Goal: Task Accomplishment & Management: Manage account settings

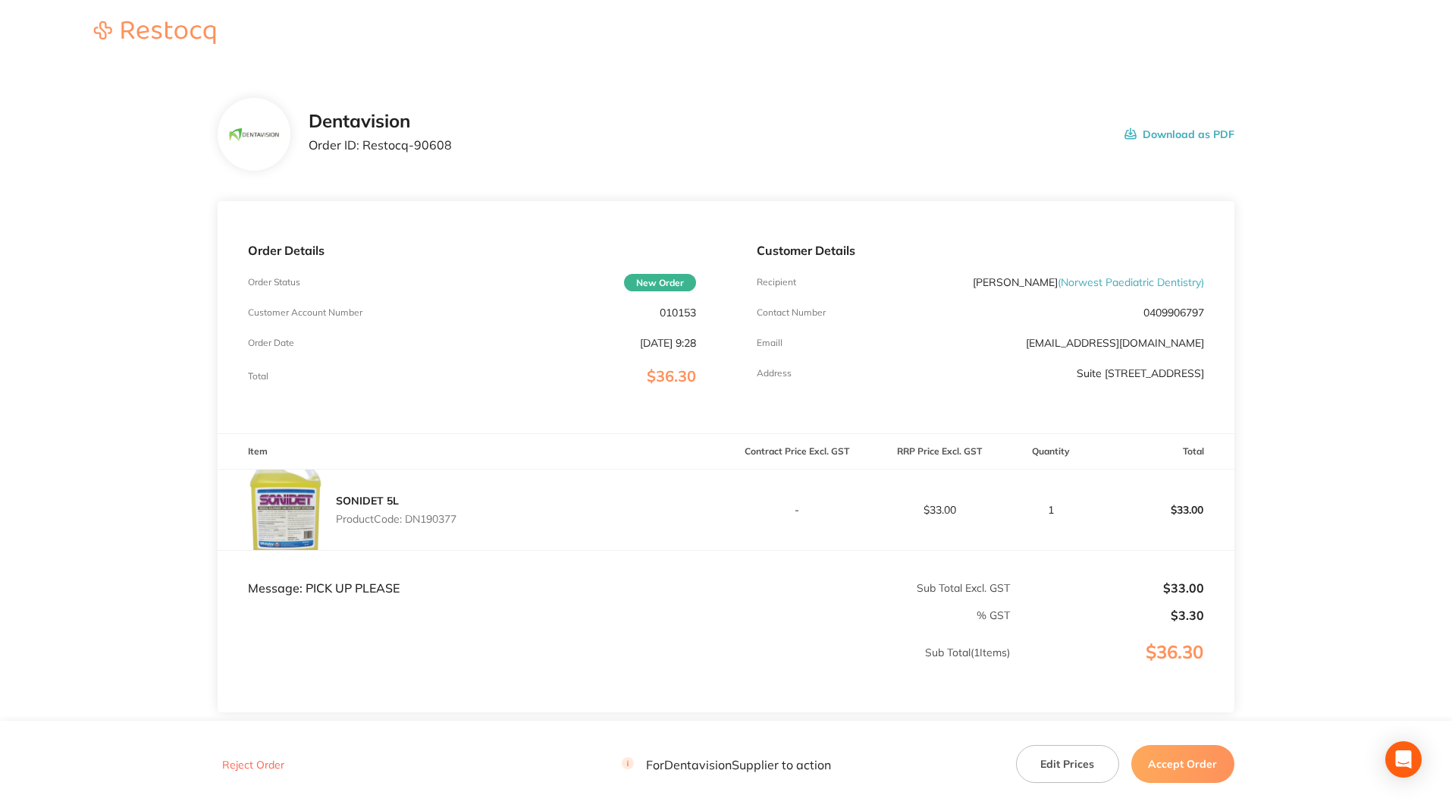
click at [1069, 761] on button "Edit Prices" at bounding box center [1067, 764] width 103 height 38
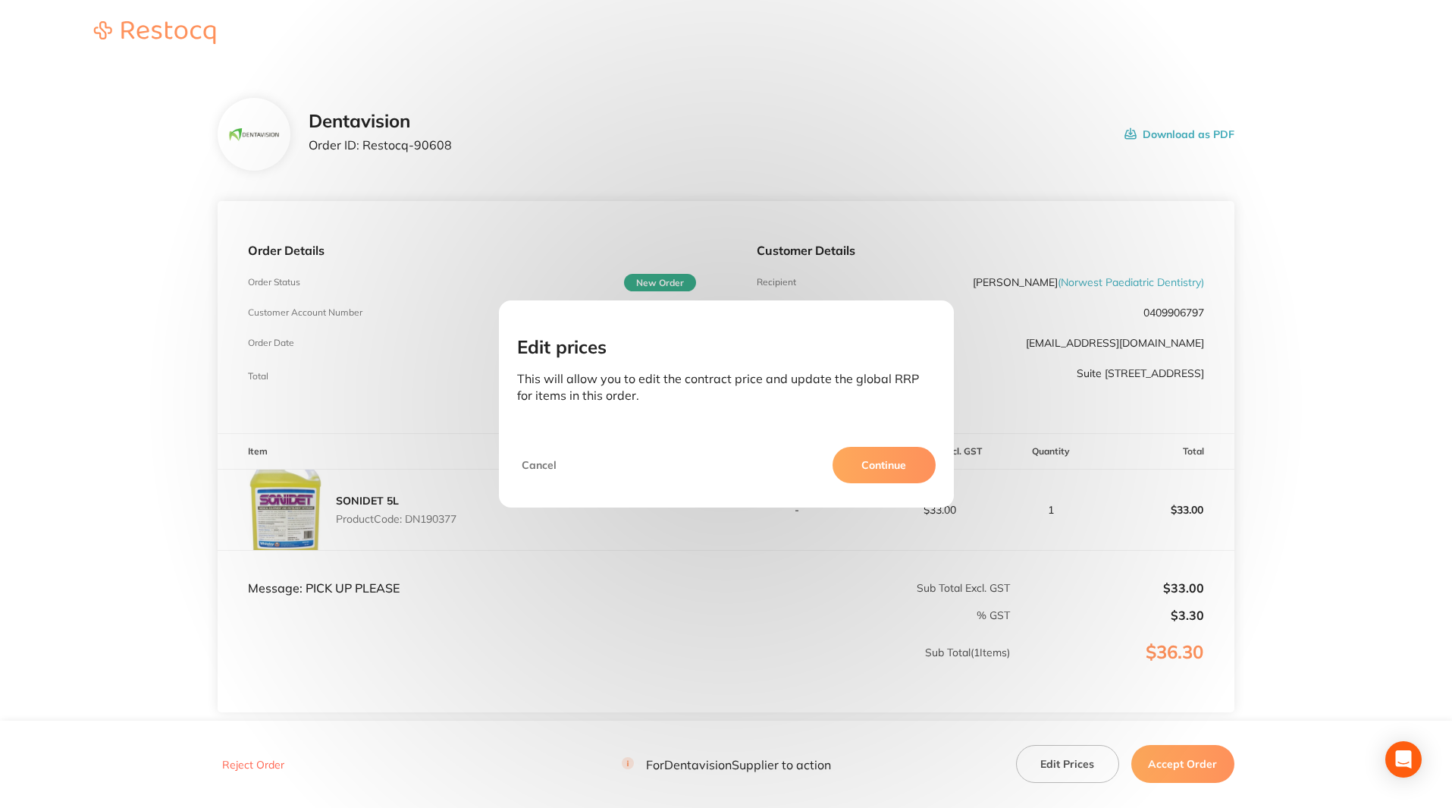
click at [890, 465] on button "Continue" at bounding box center [884, 465] width 103 height 36
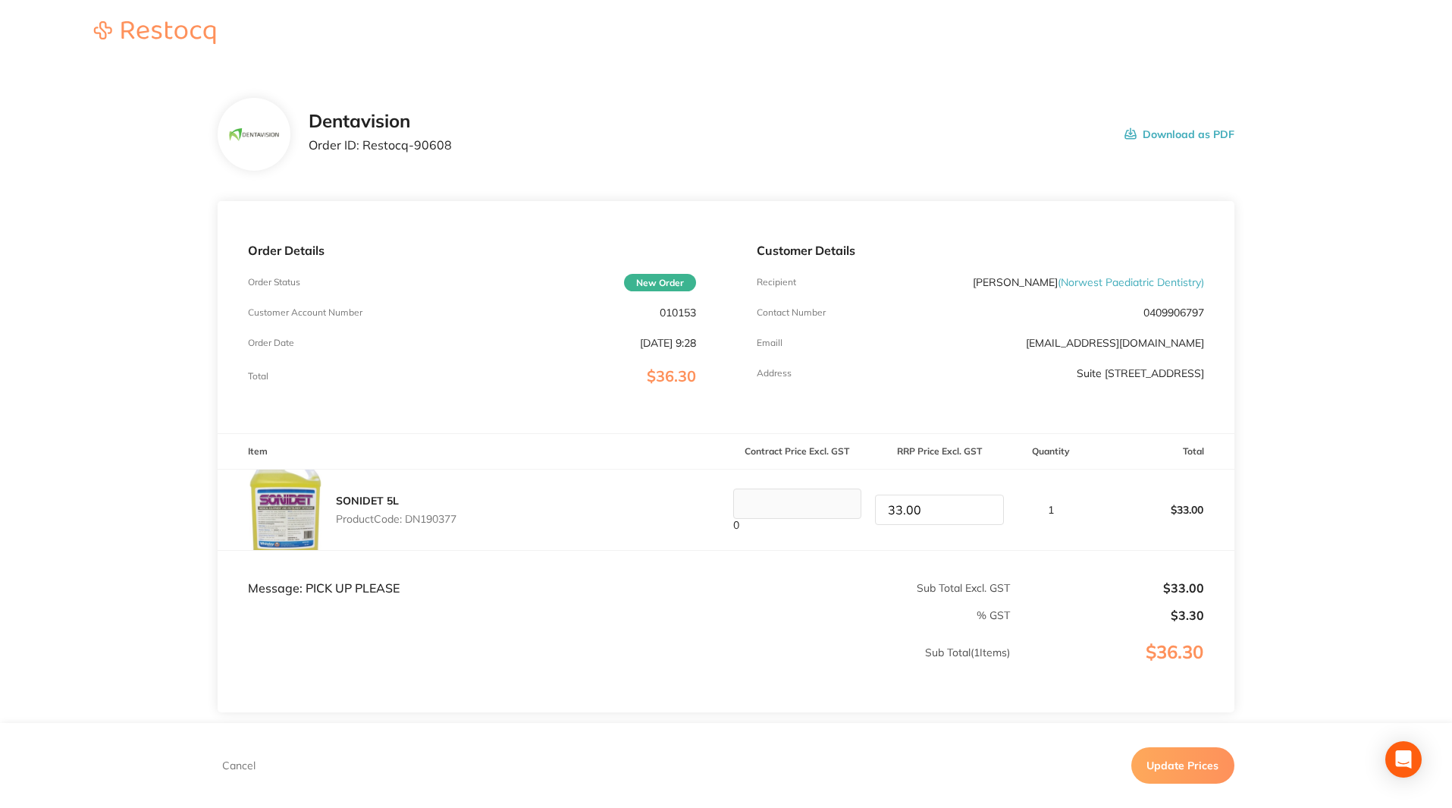
click at [912, 511] on input "33.00" at bounding box center [939, 510] width 129 height 30
click at [848, 510] on tr "SONIDET 5L Product Code: DN190377 0 33.00 1 $33.00" at bounding box center [726, 509] width 1017 height 81
click at [906, 508] on input "33.00" at bounding box center [939, 510] width 129 height 30
click at [903, 506] on input "33.00" at bounding box center [939, 510] width 129 height 30
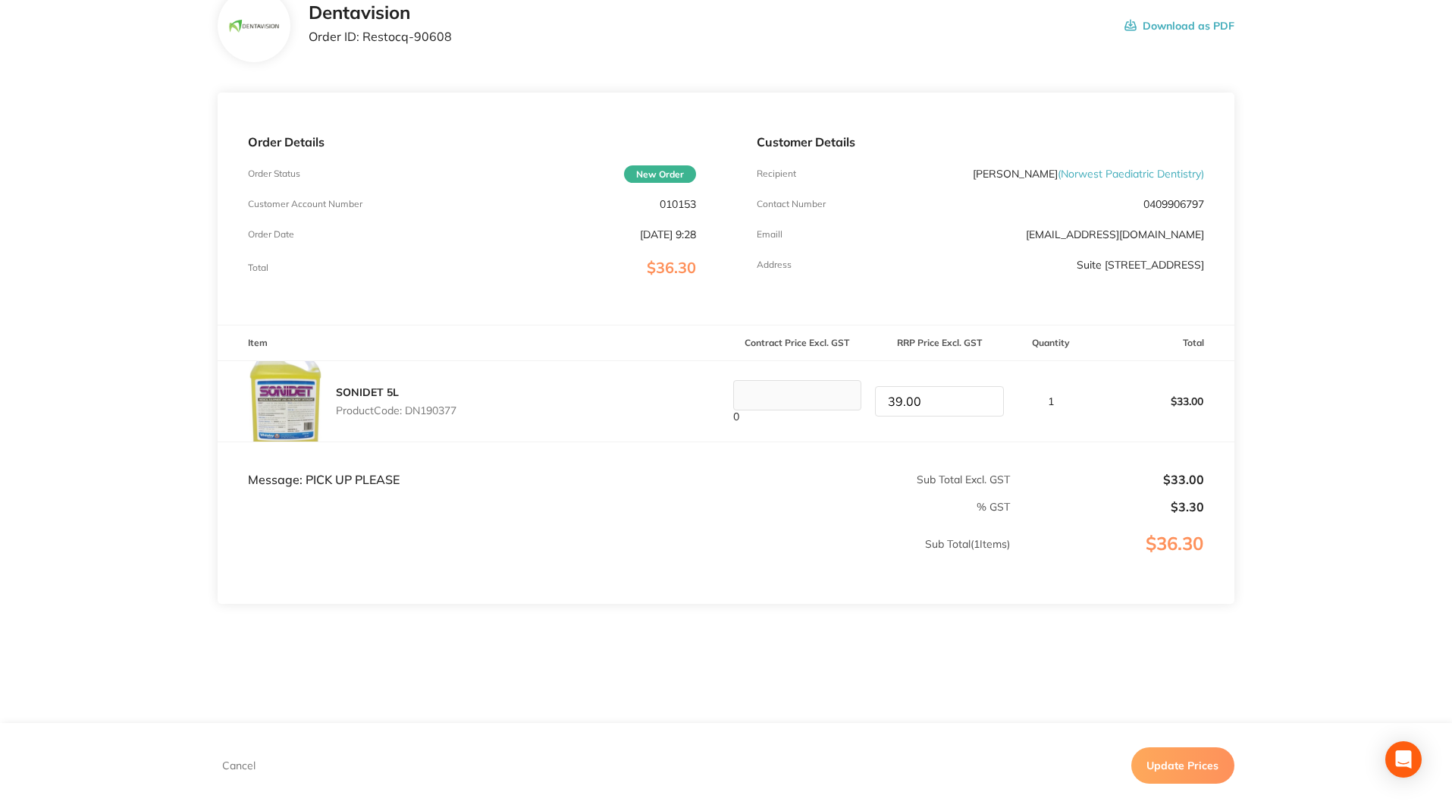
scroll to position [111, 0]
type input "39.00"
click at [1181, 768] on button "Update Prices" at bounding box center [1183, 765] width 103 height 36
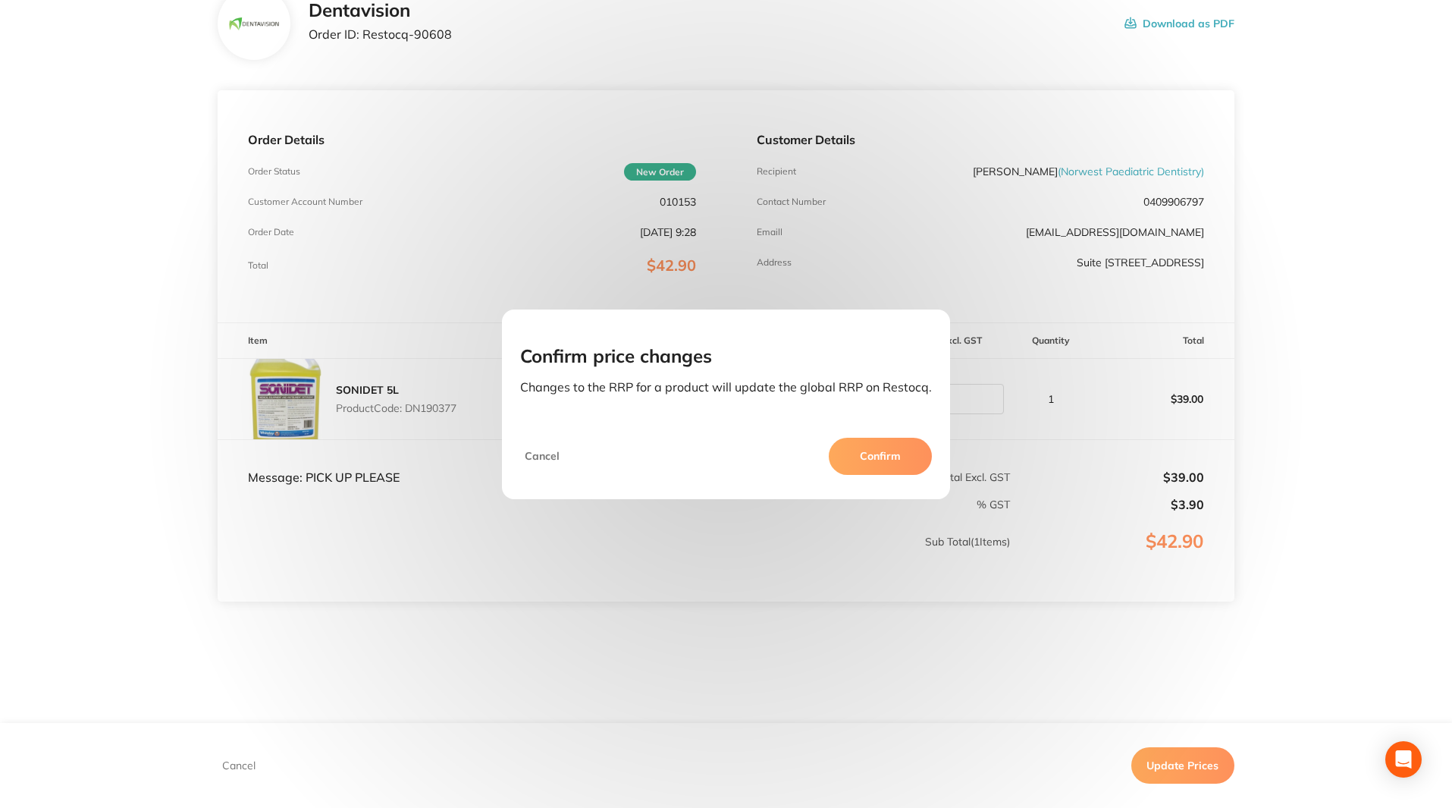
click at [883, 454] on button "Confirm" at bounding box center [880, 456] width 103 height 36
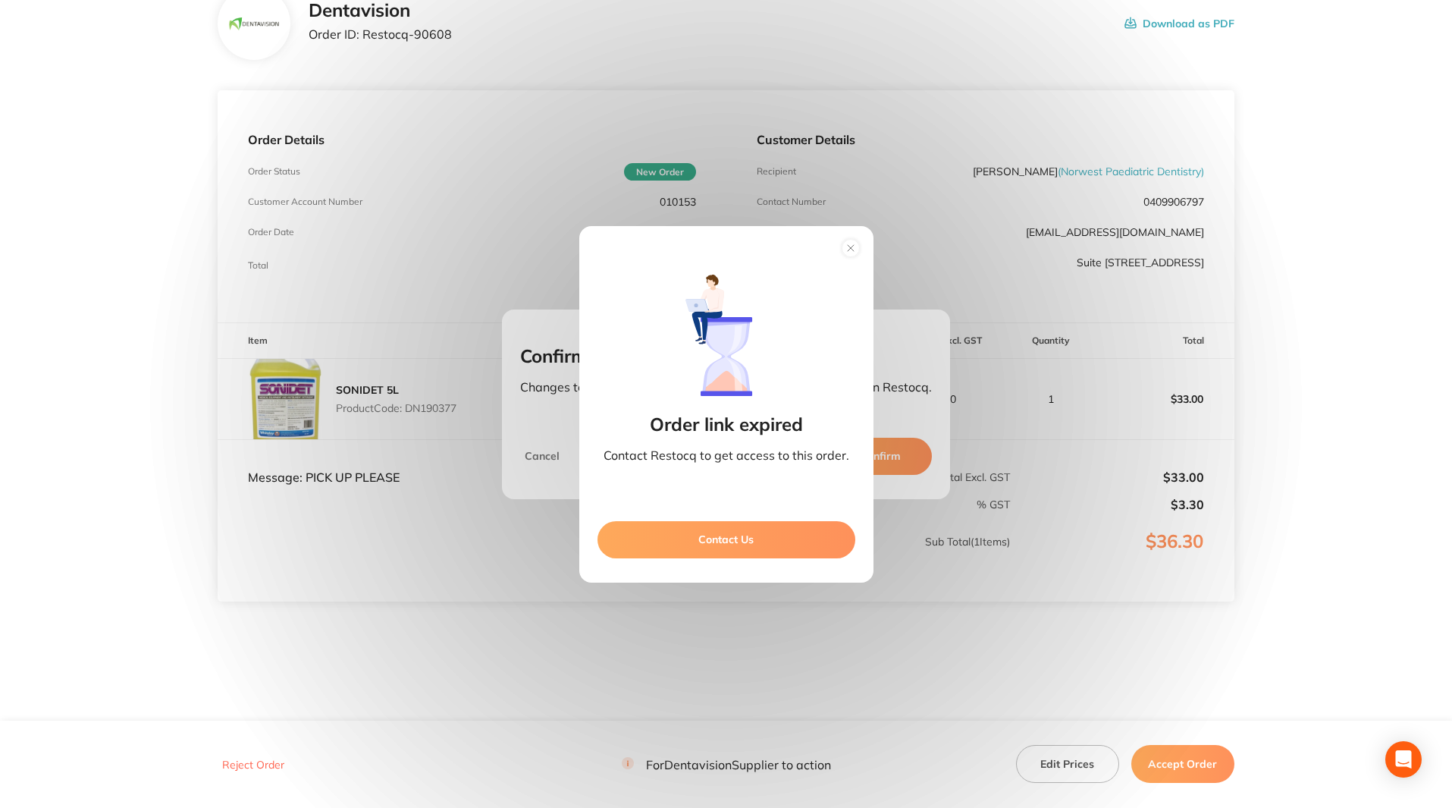
scroll to position [0, 0]
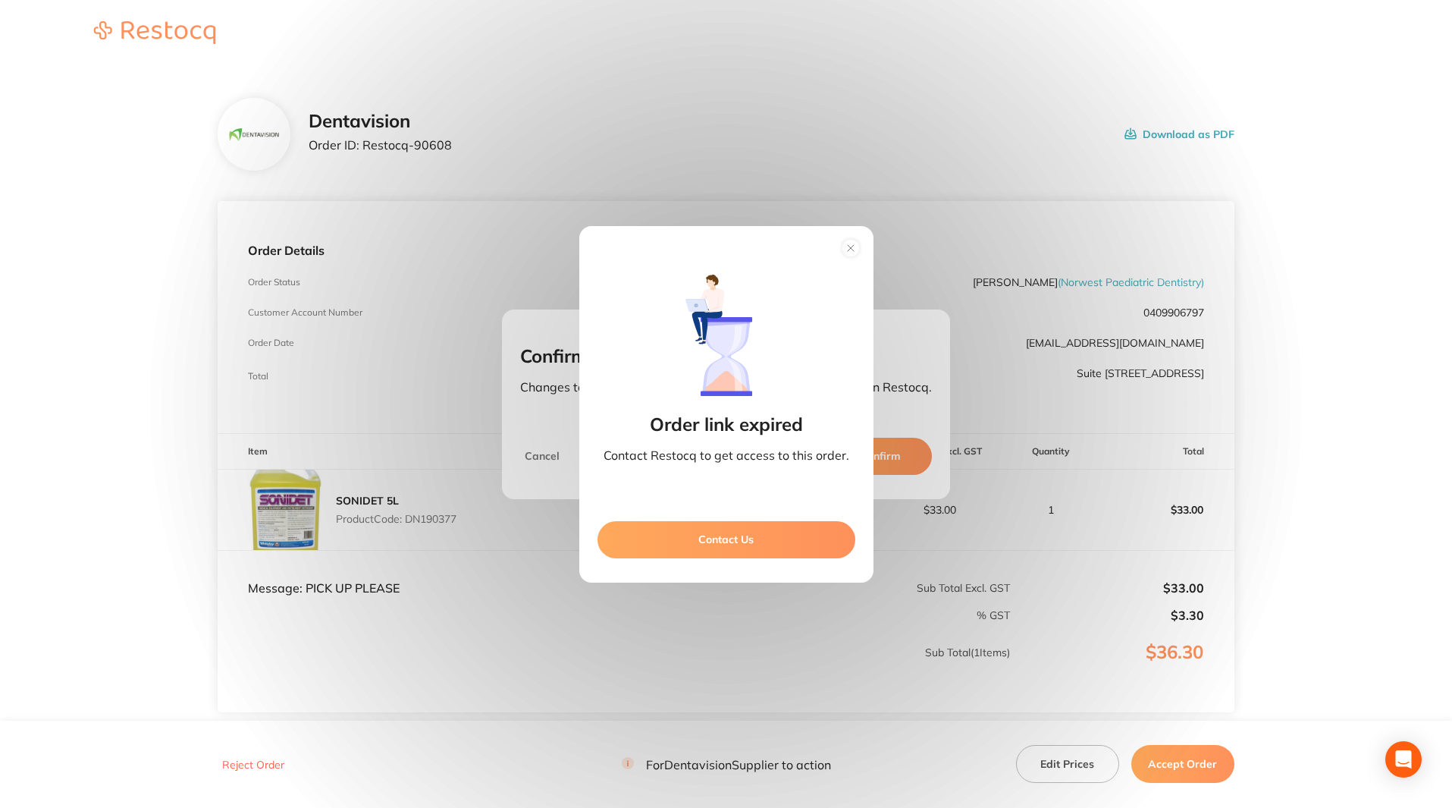
click at [859, 250] on icon at bounding box center [851, 248] width 24 height 24
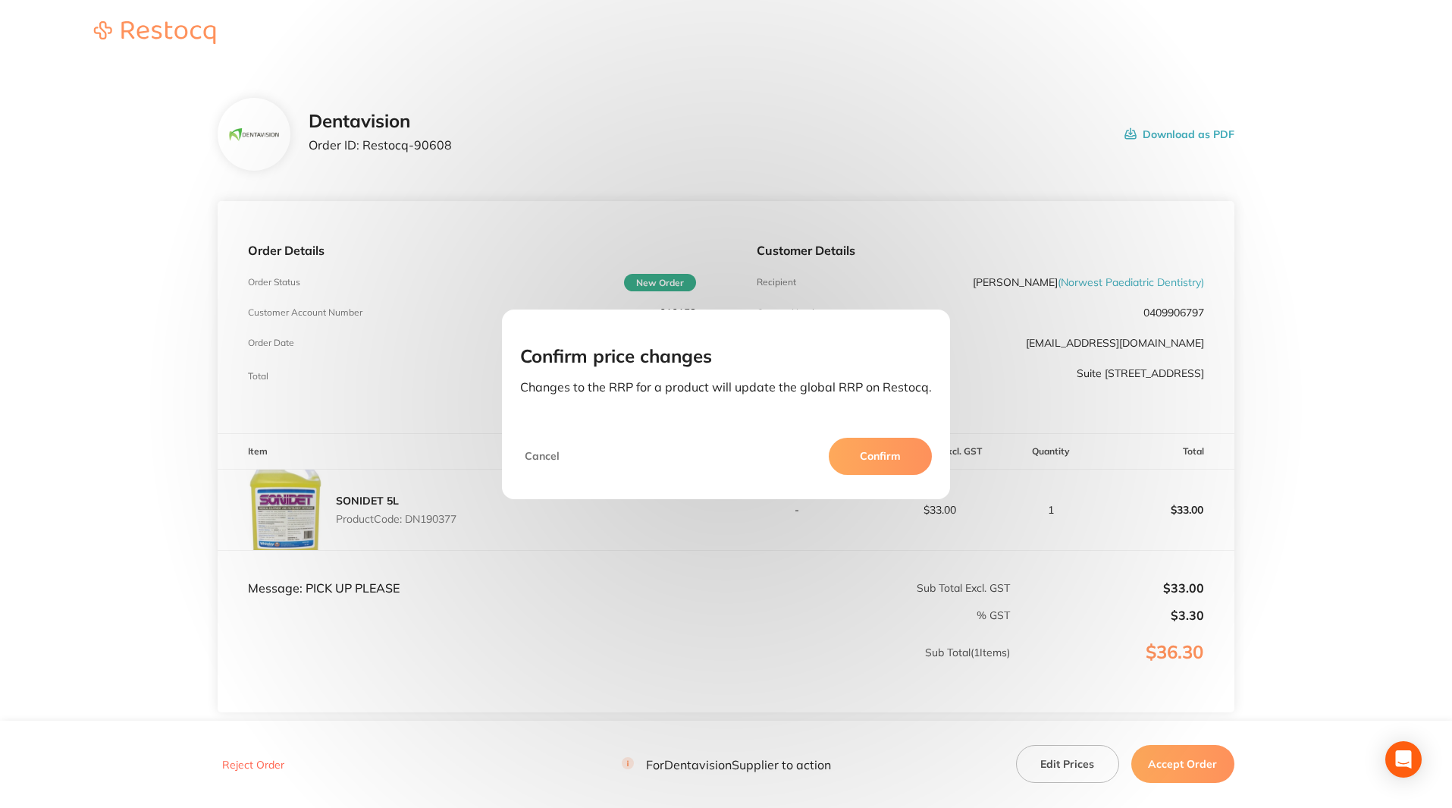
click at [884, 453] on button "Confirm" at bounding box center [880, 456] width 103 height 36
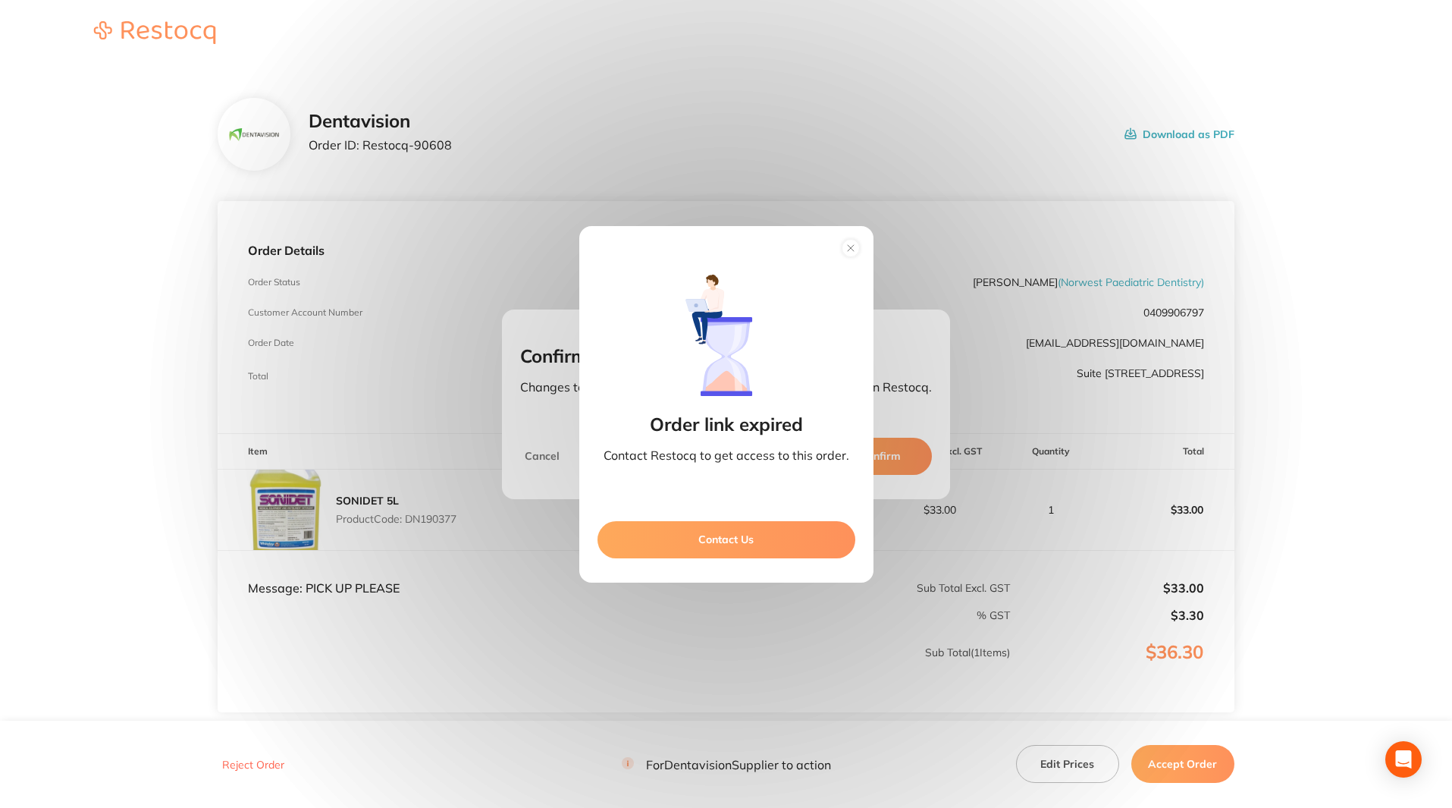
click at [846, 241] on circle at bounding box center [850, 247] width 17 height 17
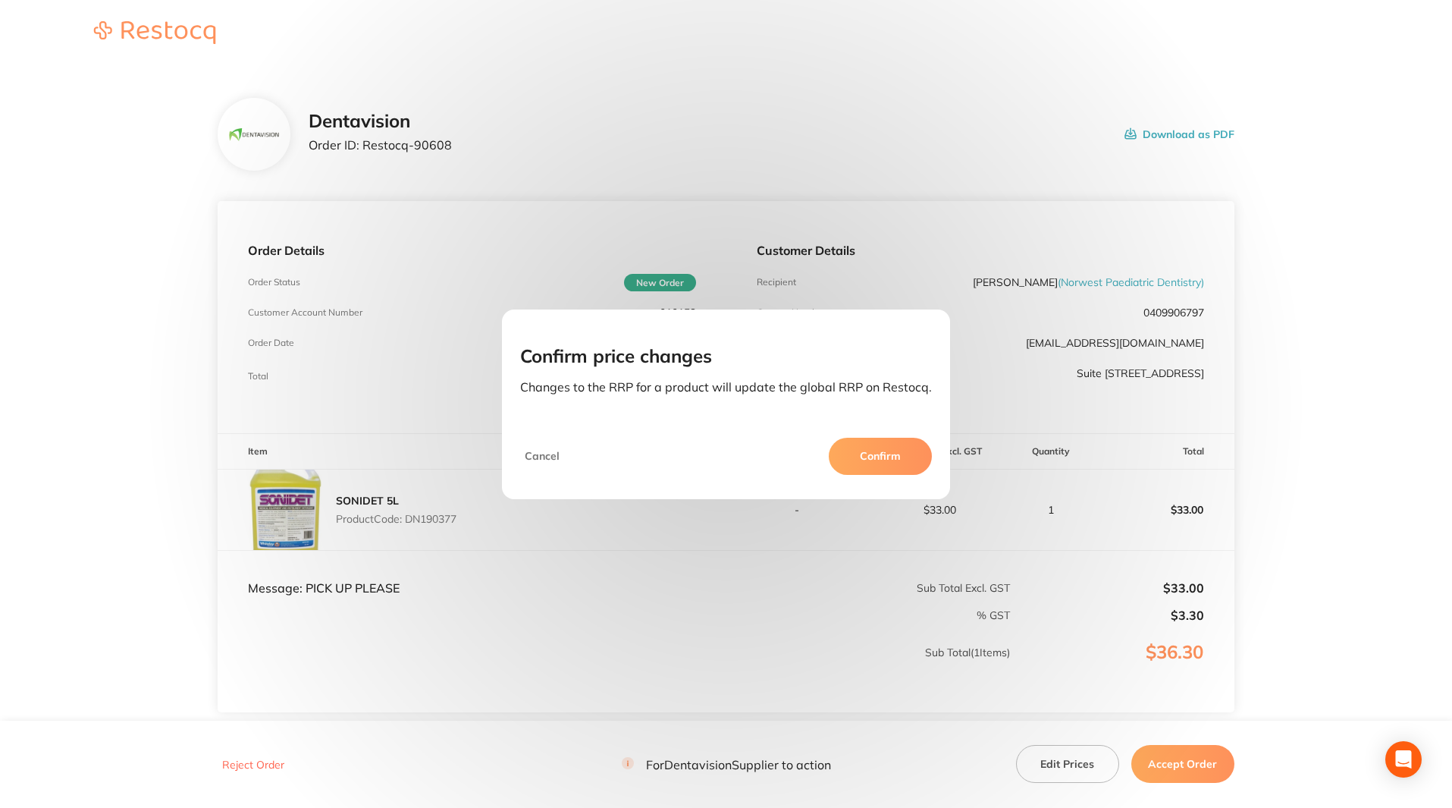
click at [549, 460] on button "Cancel" at bounding box center [542, 456] width 44 height 36
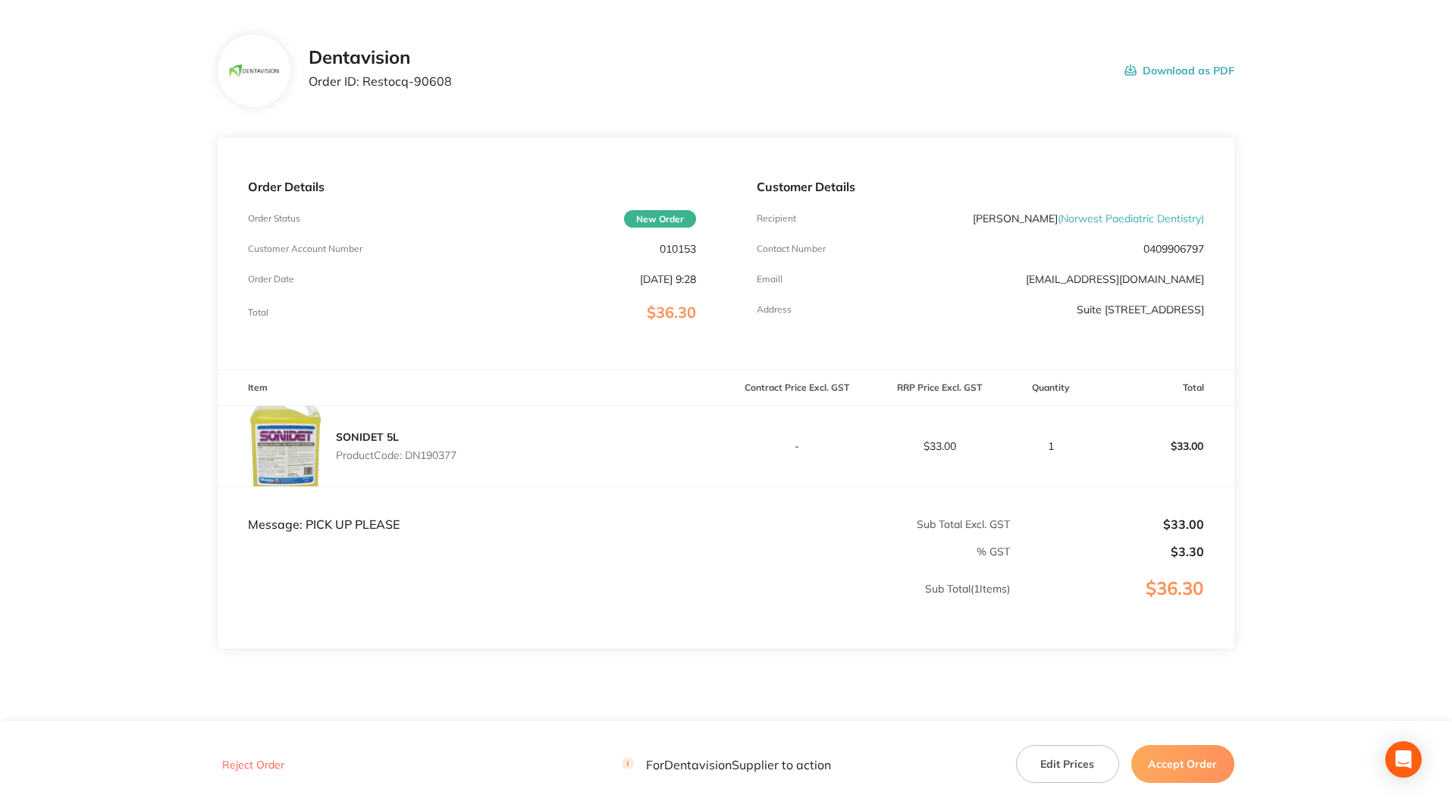
scroll to position [37, 0]
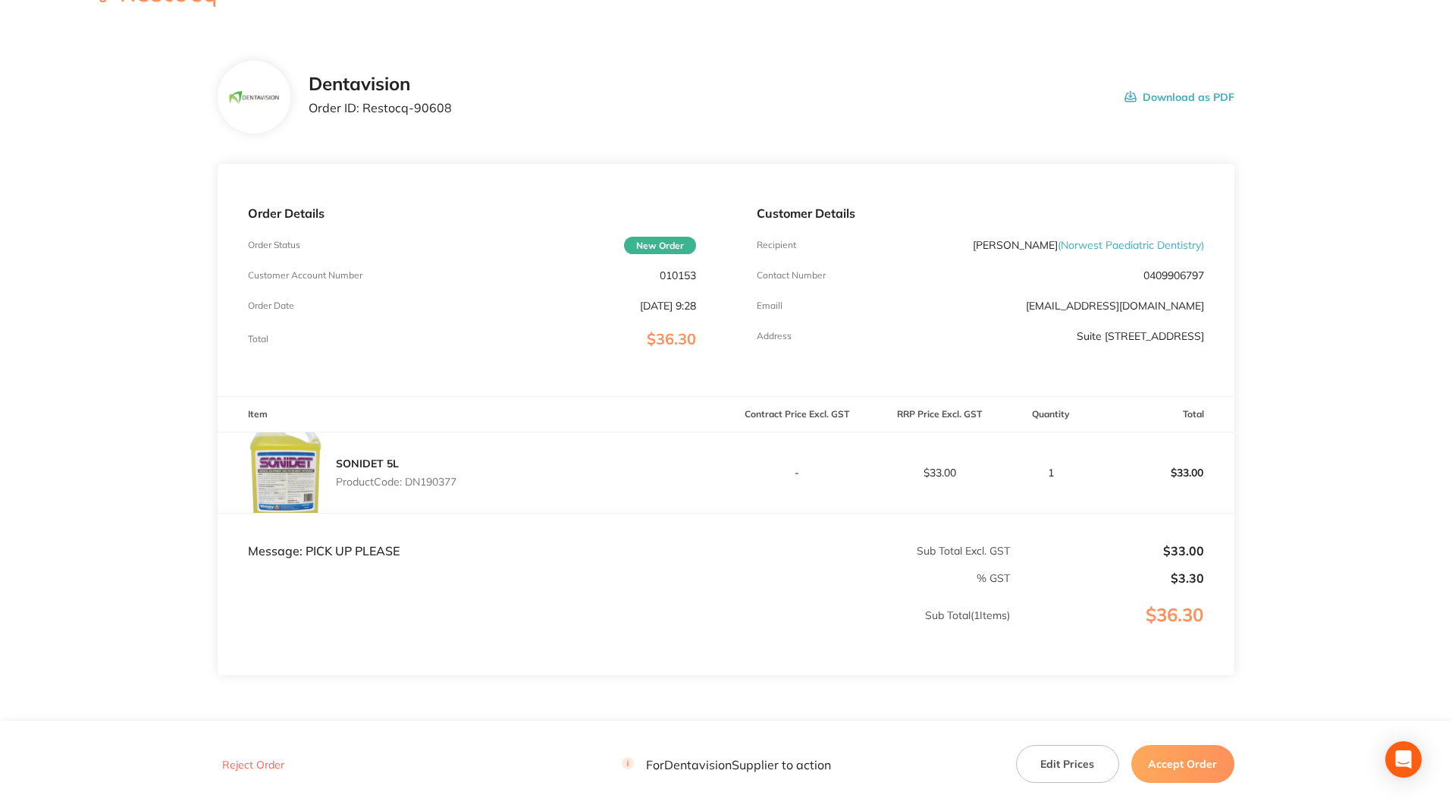
click at [1075, 777] on button "Edit Prices" at bounding box center [1067, 764] width 103 height 38
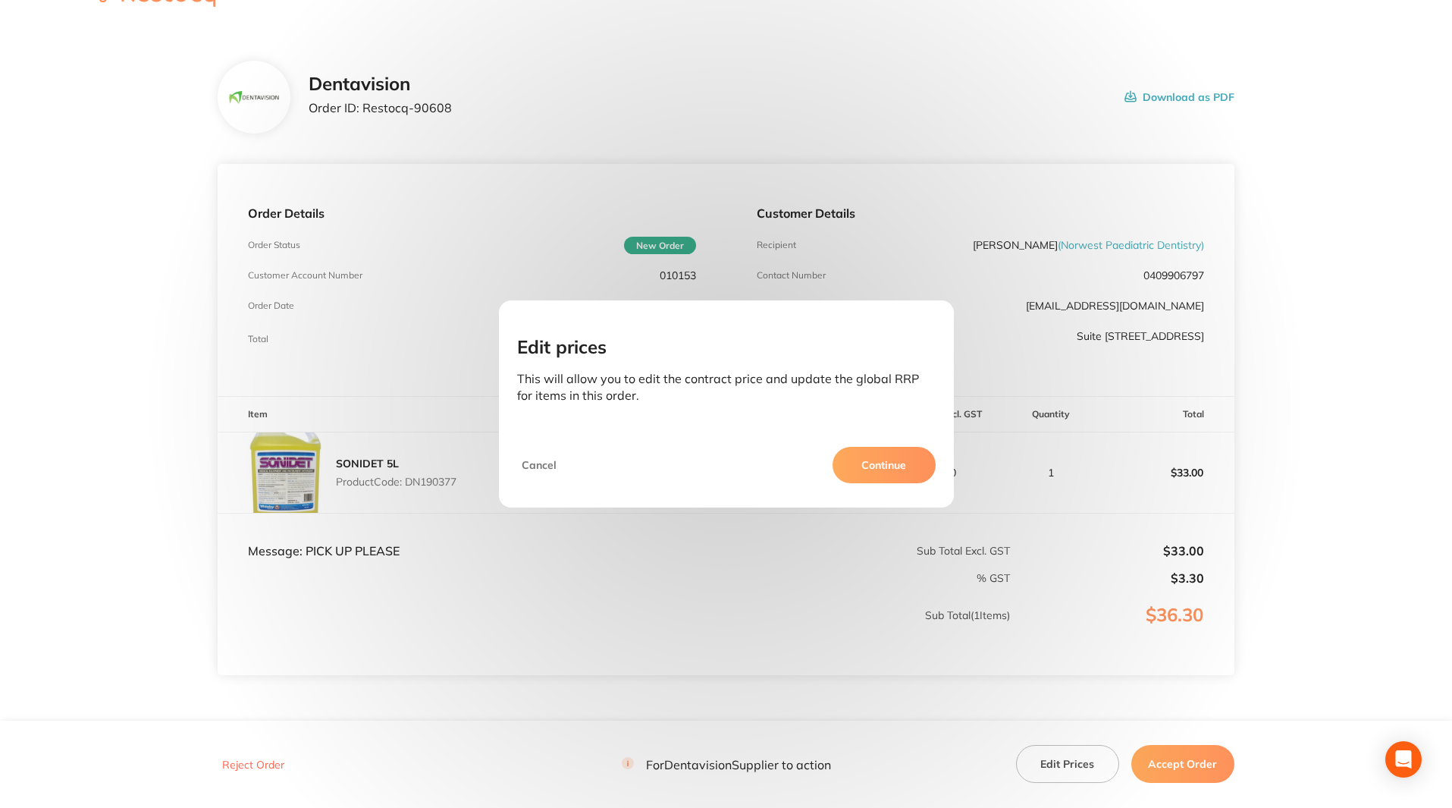
click at [902, 465] on button "Continue" at bounding box center [884, 465] width 103 height 36
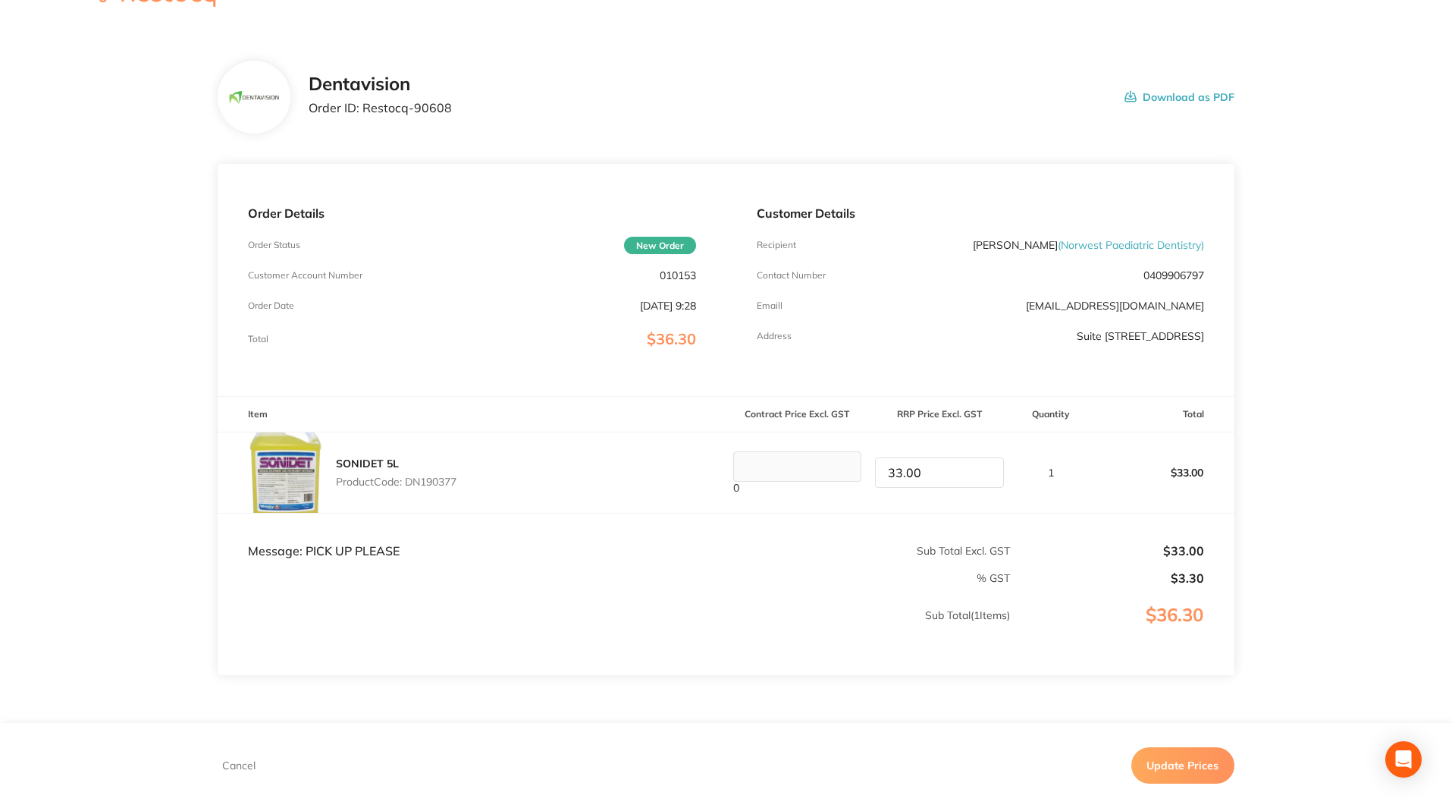
click at [862, 461] on input "33.00" at bounding box center [797, 466] width 129 height 30
click at [905, 473] on input "33.00" at bounding box center [939, 472] width 129 height 30
click at [903, 469] on input "33.00" at bounding box center [939, 472] width 129 height 30
click at [776, 439] on td "0" at bounding box center [798, 472] width 143 height 81
click at [862, 466] on input "33.00" at bounding box center [797, 466] width 129 height 30
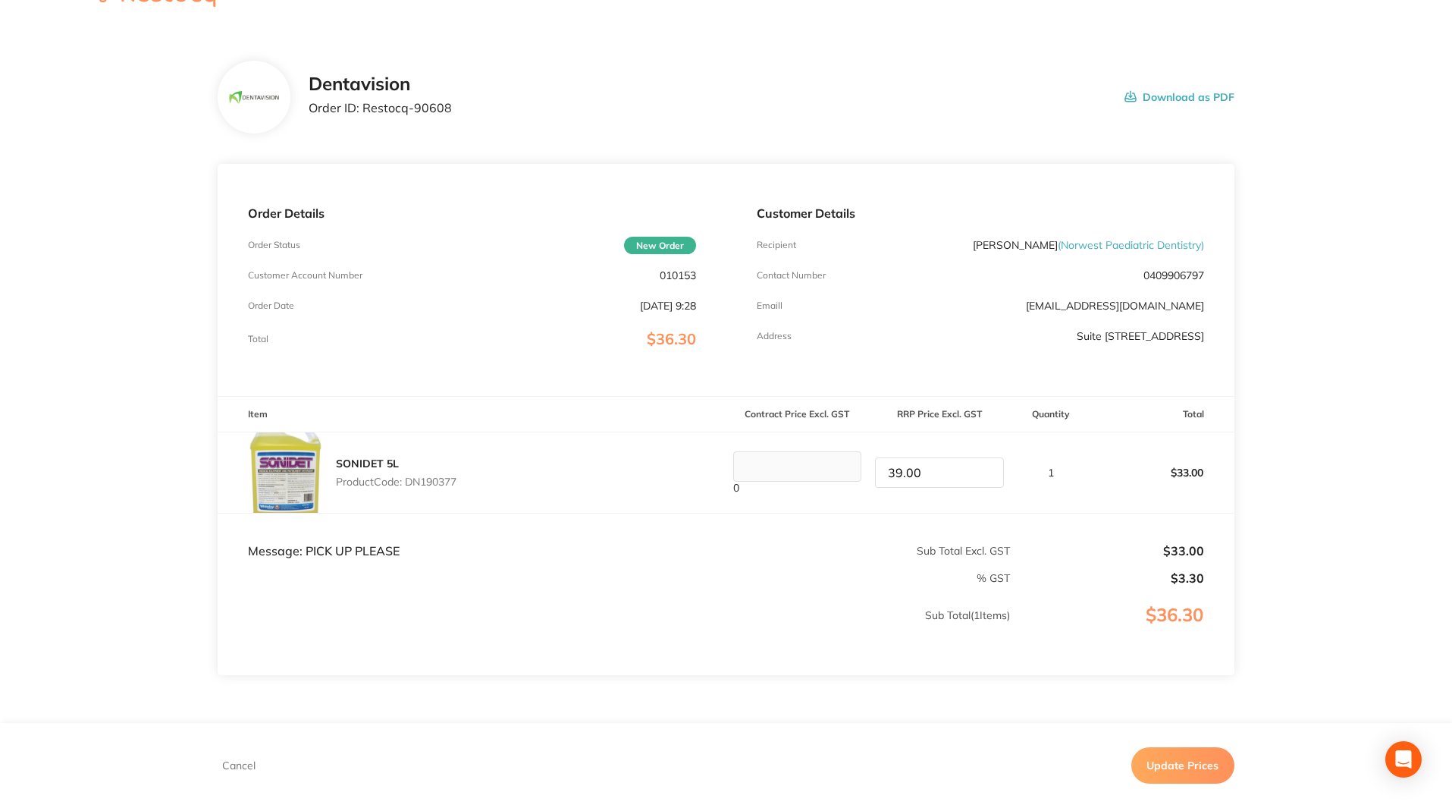
type input "39.00"
click at [1176, 755] on button "Update Prices" at bounding box center [1183, 765] width 103 height 36
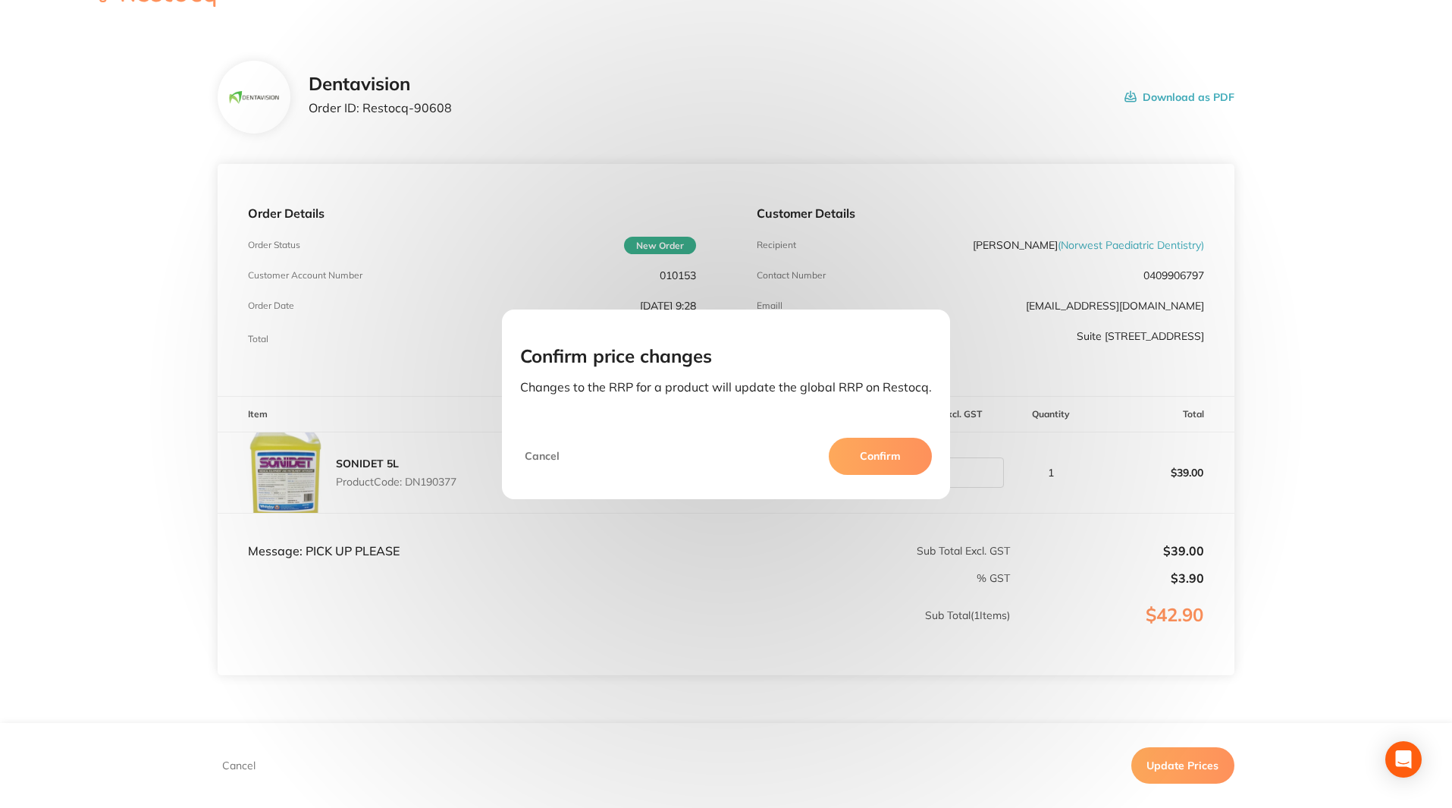
click at [912, 460] on button "Confirm" at bounding box center [880, 456] width 103 height 36
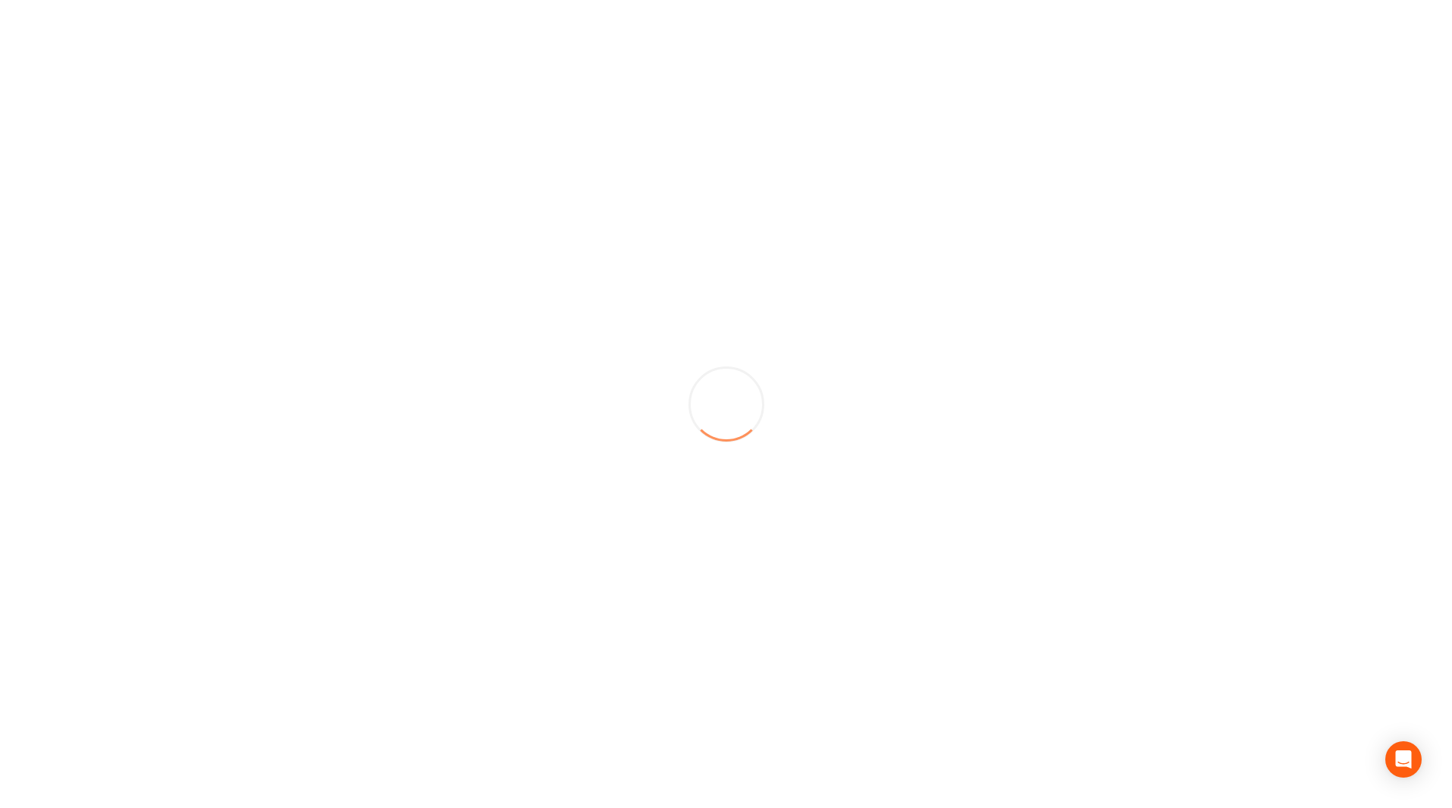
scroll to position [0, 0]
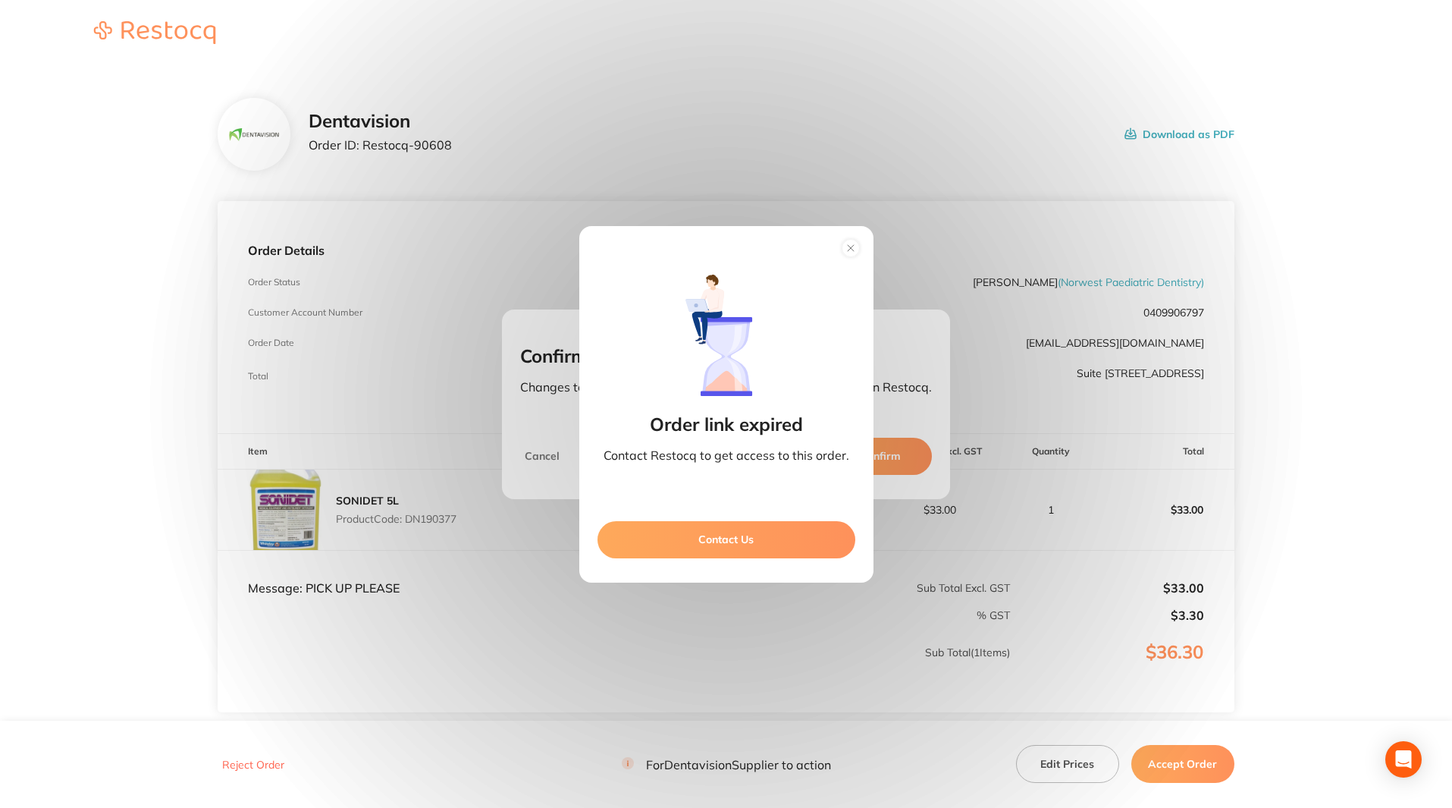
click at [854, 260] on button at bounding box center [850, 249] width 33 height 28
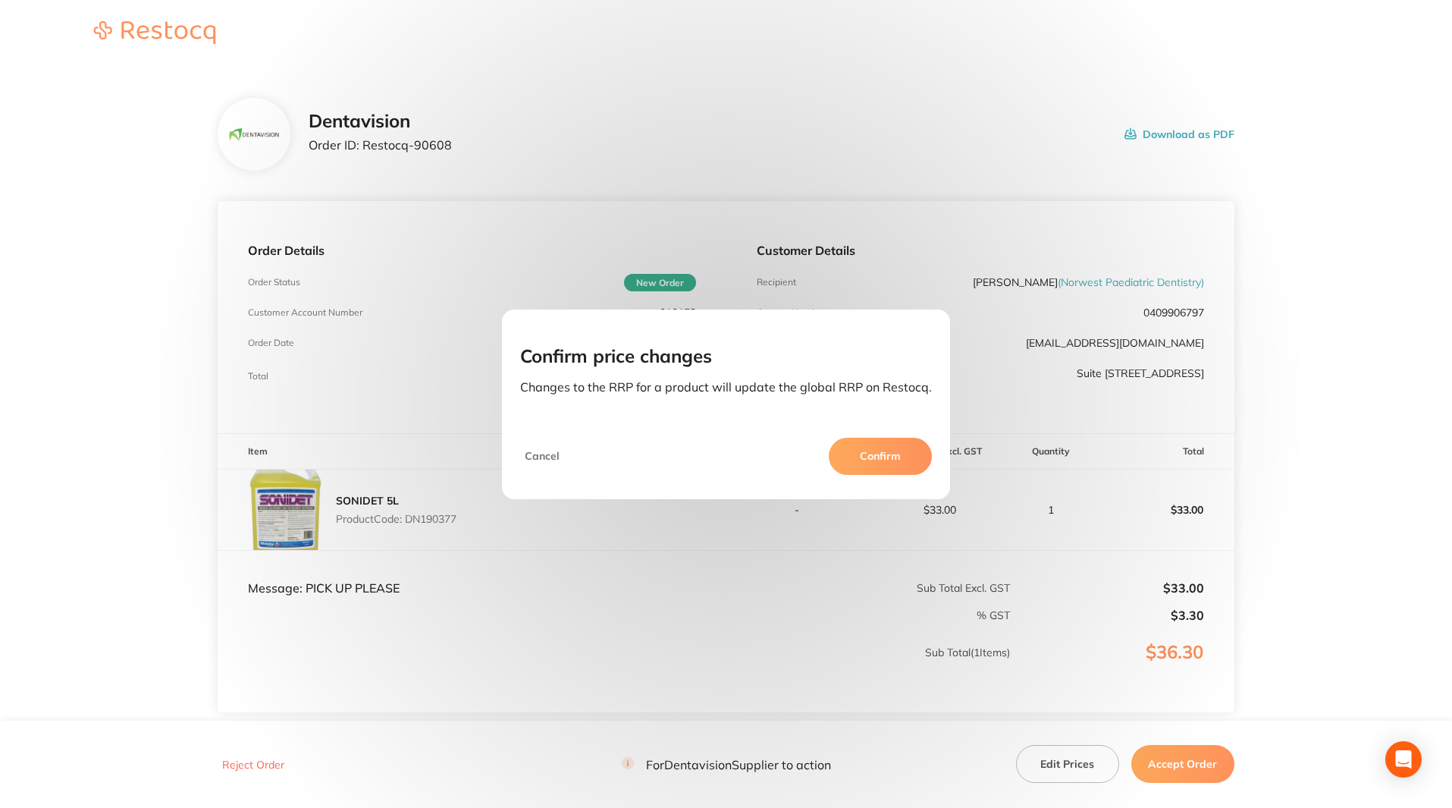
drag, startPoint x: 1060, startPoint y: 731, endPoint x: 1045, endPoint y: 689, distance: 45.1
click at [1060, 728] on div "Confirm price changes Changes to the RRP for a product will update the global R…" at bounding box center [726, 404] width 1452 height 808
click at [899, 403] on div "Confirm price changes Changes to the RRP for a product will update the global R…" at bounding box center [726, 368] width 448 height 80
click at [871, 466] on button "Confirm" at bounding box center [880, 456] width 103 height 36
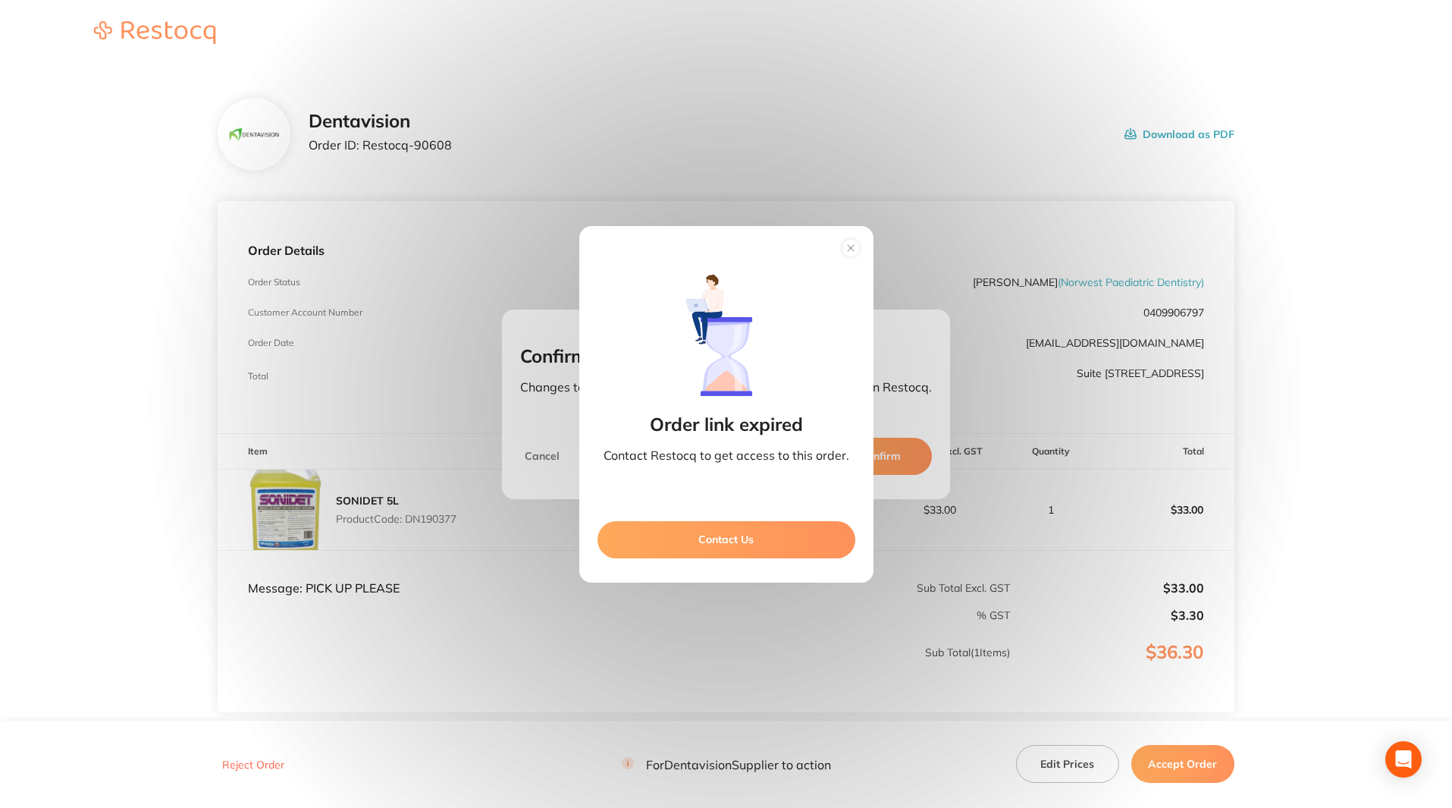
click at [857, 255] on icon at bounding box center [851, 248] width 24 height 24
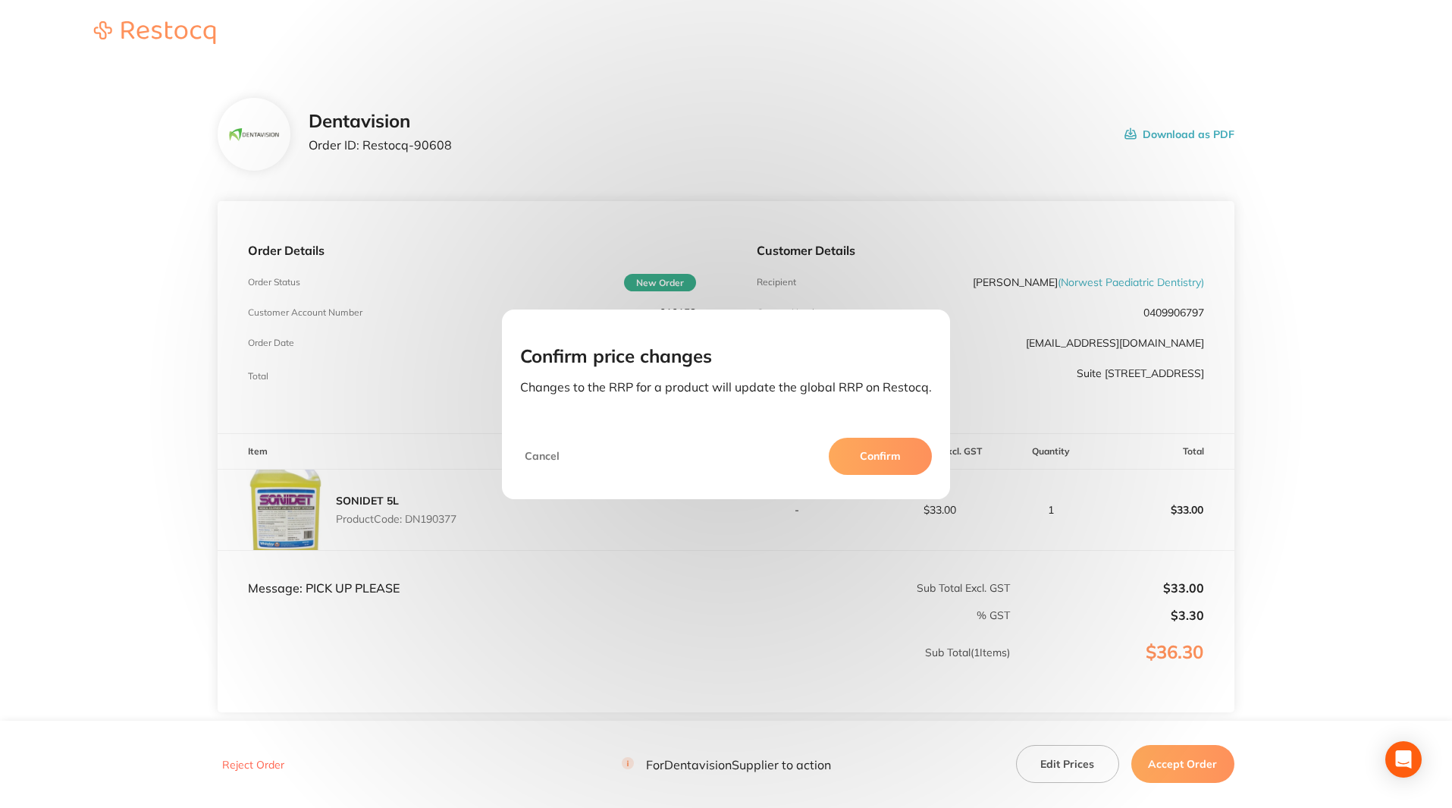
click at [771, 286] on div "Confirm price changes Changes to the RRP for a product will update the global R…" at bounding box center [726, 404] width 1452 height 808
drag, startPoint x: 576, startPoint y: 448, endPoint x: 563, endPoint y: 448, distance: 12.9
click at [575, 448] on div "Cancel Confirm" at bounding box center [726, 461] width 448 height 73
drag, startPoint x: 563, startPoint y: 448, endPoint x: 554, endPoint y: 451, distance: 8.9
click at [557, 451] on button "Cancel" at bounding box center [542, 456] width 44 height 36
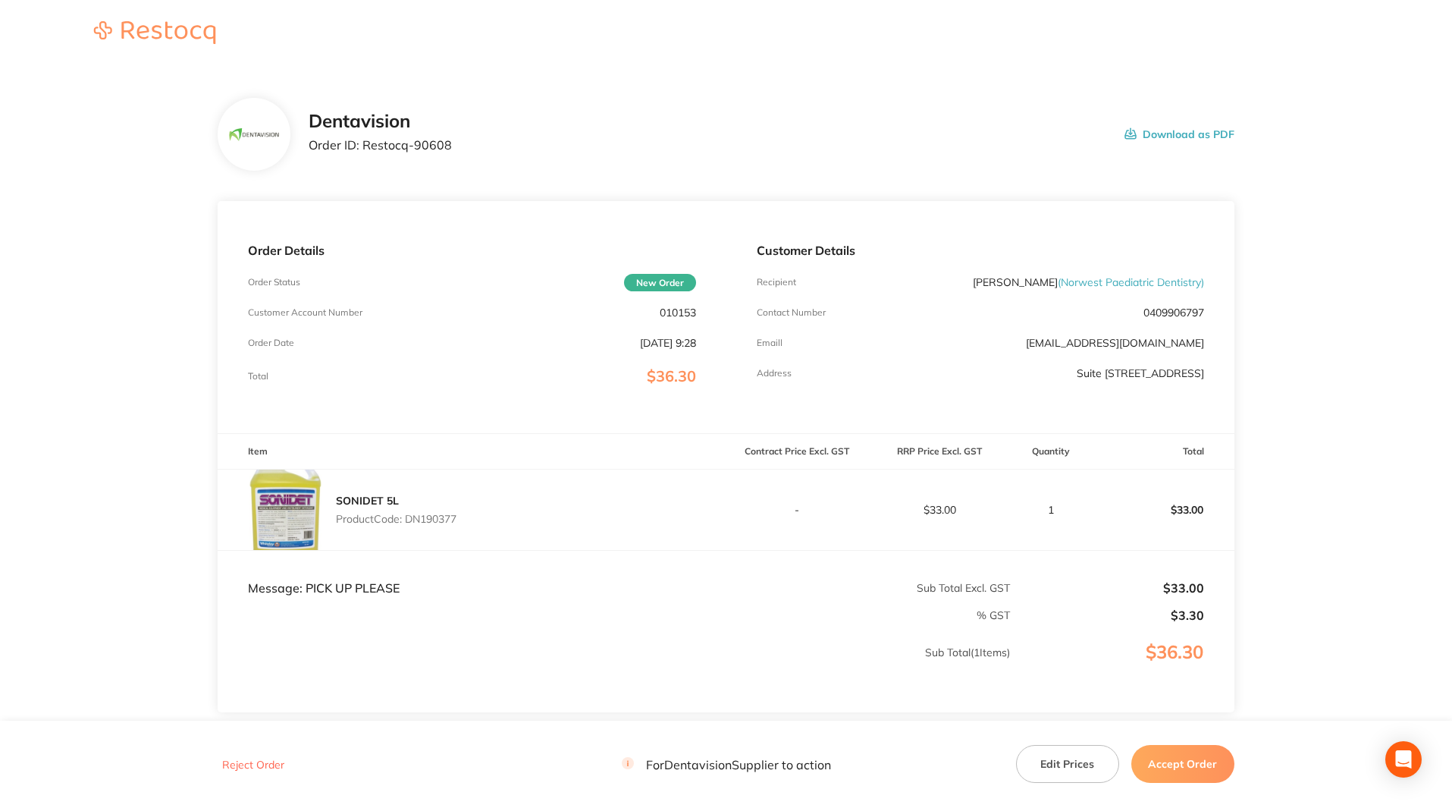
click at [1198, 763] on button "Accept Order" at bounding box center [1183, 764] width 103 height 38
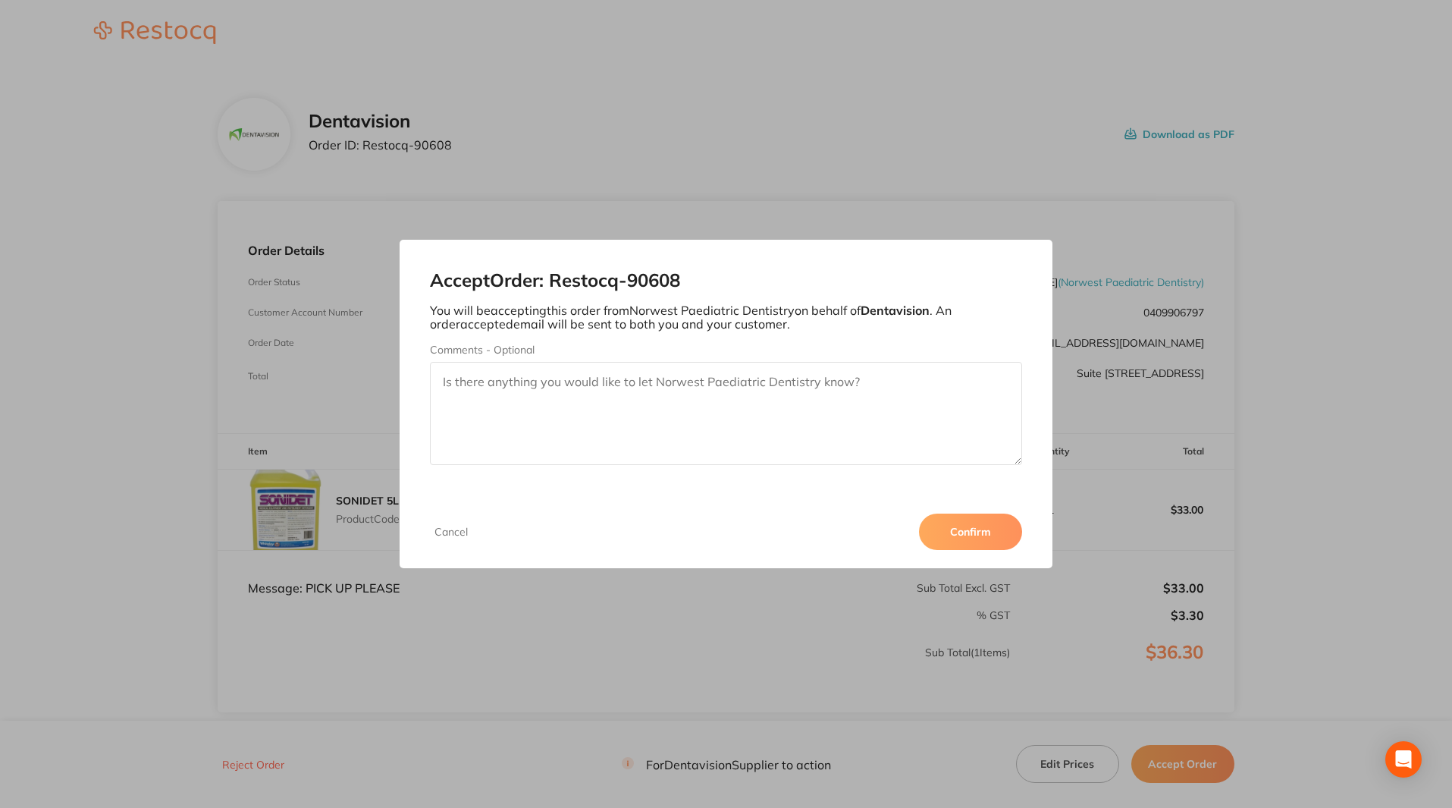
click at [994, 554] on div "Cancel Confirm" at bounding box center [727, 531] width 654 height 73
click at [969, 518] on button "Confirm" at bounding box center [970, 531] width 103 height 36
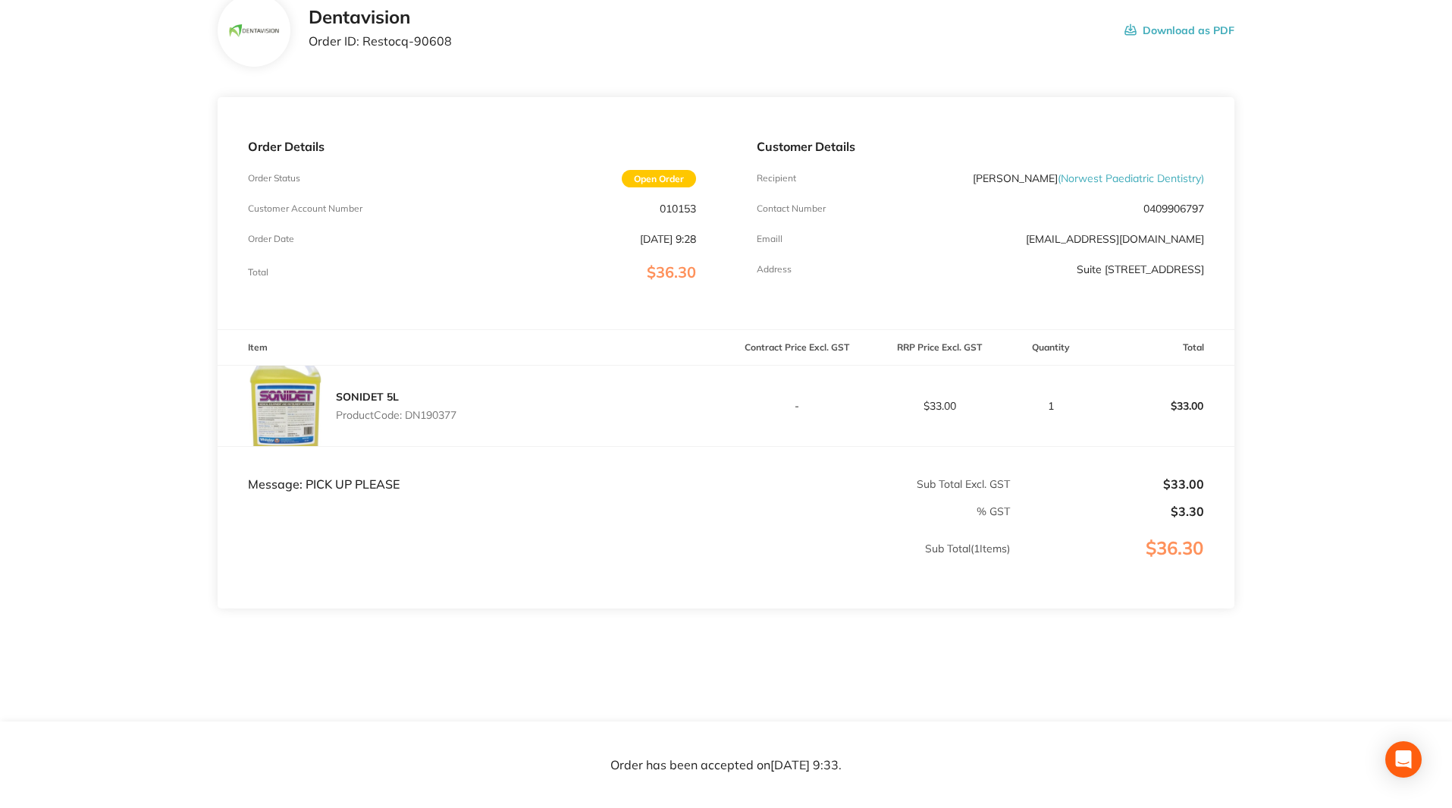
scroll to position [112, 0]
